Goal: Information Seeking & Learning: Learn about a topic

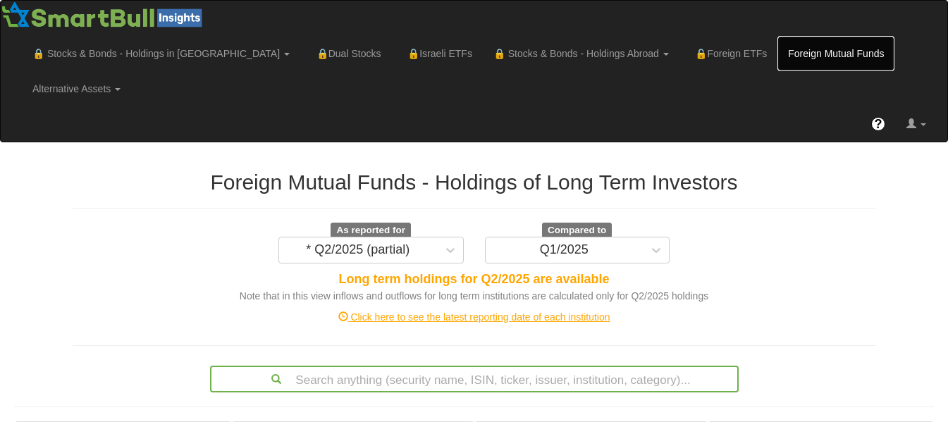
click at [777, 43] on link "Foreign Mutual Funds" at bounding box center [835, 53] width 117 height 35
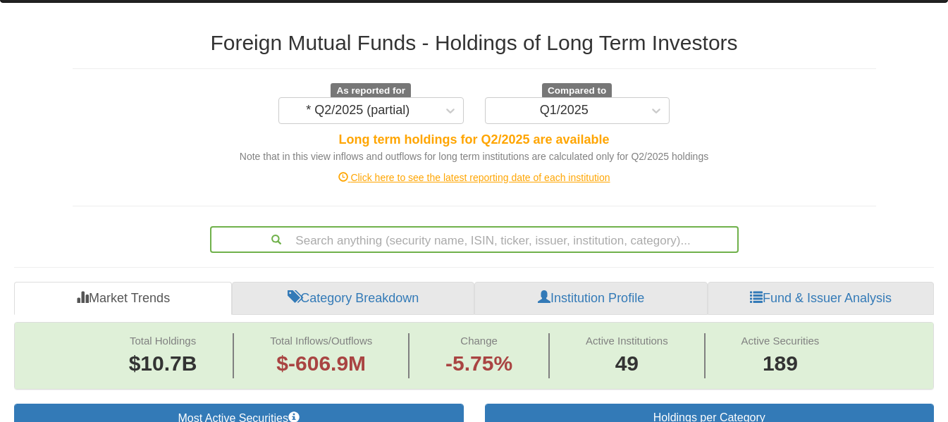
scroll to position [141, 0]
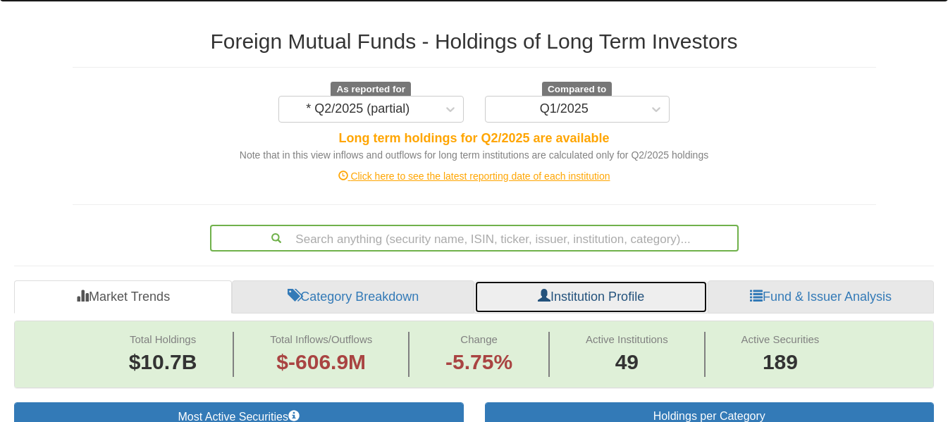
click at [621, 280] on link "Institution Profile" at bounding box center [590, 297] width 233 height 34
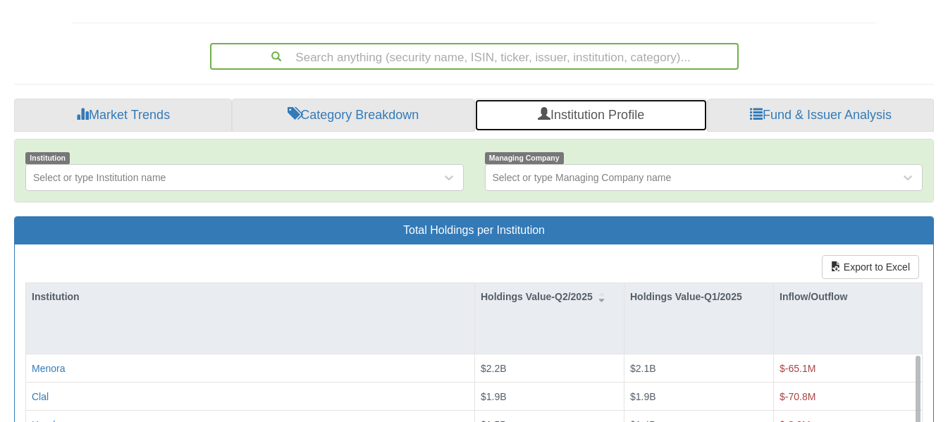
scroll to position [328, 0]
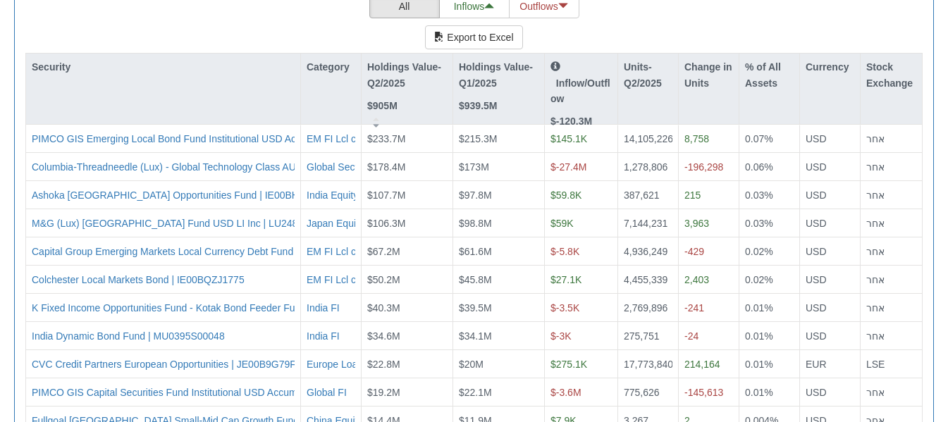
scroll to position [1446, 0]
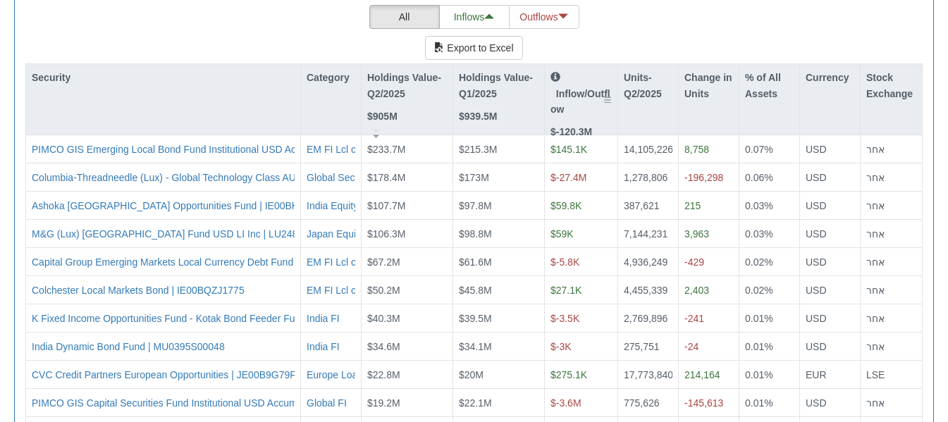
click at [588, 75] on p "Inflow/Outflow" at bounding box center [580, 93] width 61 height 47
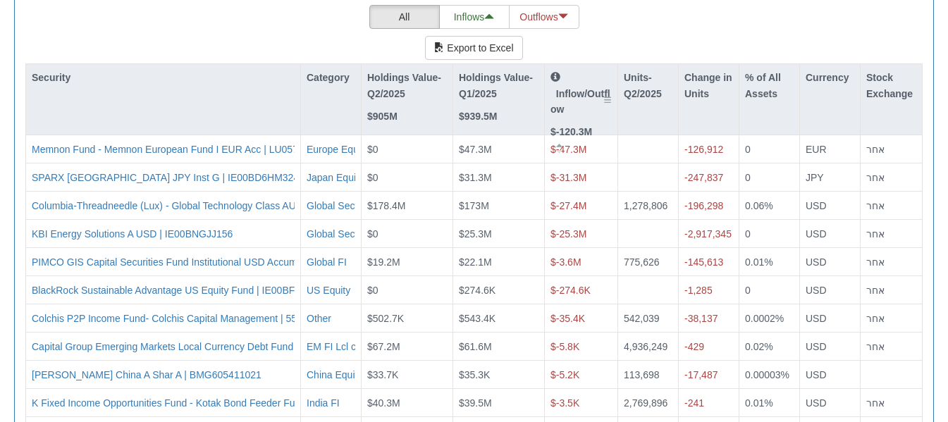
click at [588, 75] on p "Inflow/Outflow" at bounding box center [580, 93] width 61 height 47
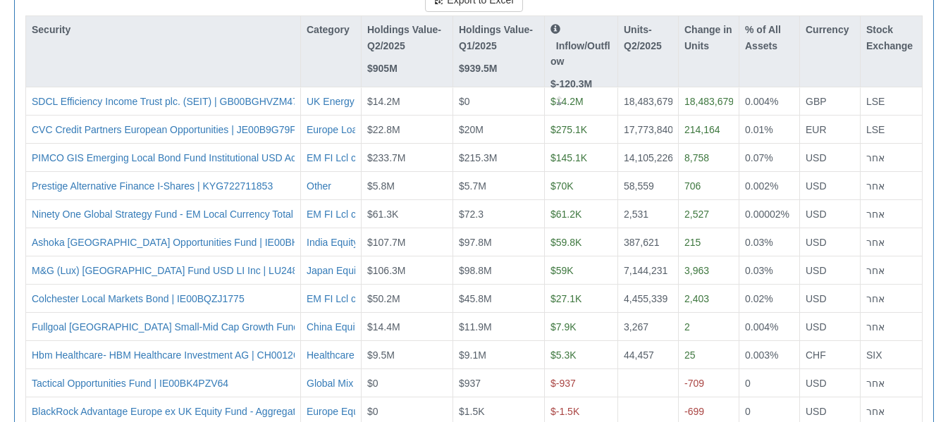
scroll to position [1494, 0]
click at [561, 21] on p "Inflow/Outflow" at bounding box center [580, 44] width 61 height 47
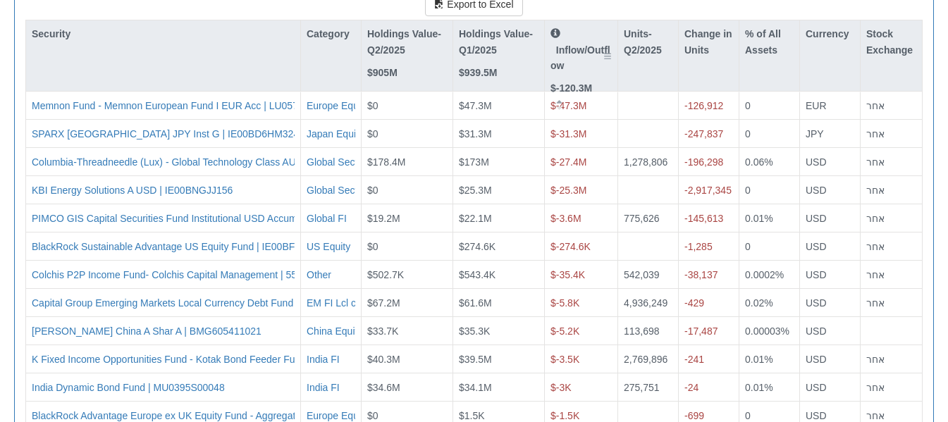
scroll to position [1489, 0]
click at [599, 42] on div "Inflow/Outflow $-120.3M" at bounding box center [580, 62] width 61 height 70
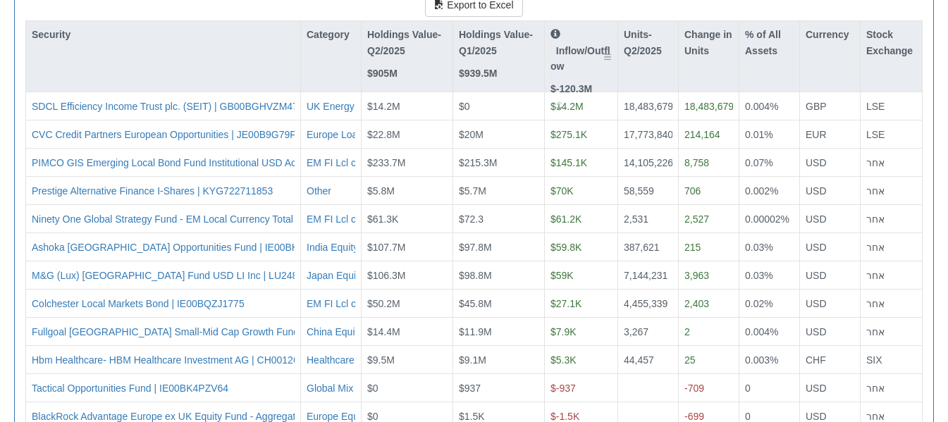
click at [599, 42] on div "Inflow/Outflow $-120.3M" at bounding box center [580, 62] width 61 height 70
